Goal: Check status

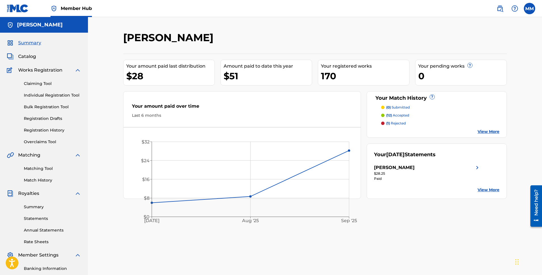
click at [476, 166] on img at bounding box center [477, 167] width 7 height 7
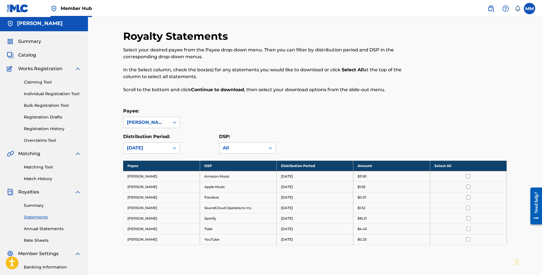
scroll to position [1, 0]
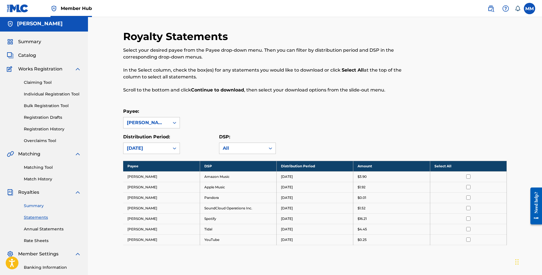
click at [37, 204] on link "Summary" at bounding box center [52, 206] width 57 height 6
